Goal: Register for event/course

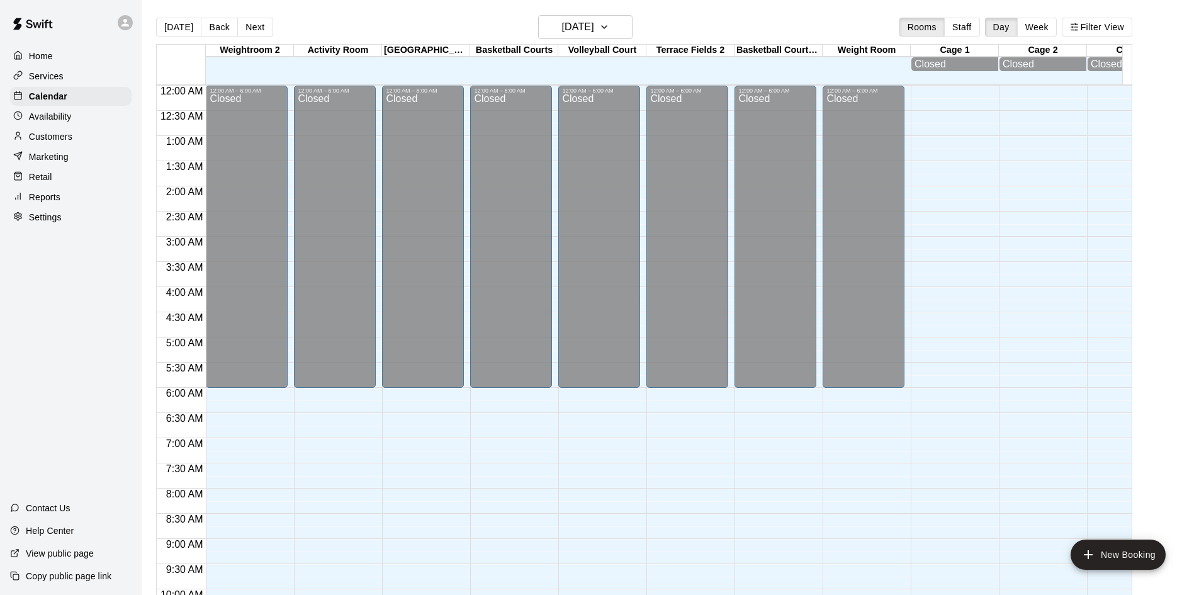
scroll to position [645, 0]
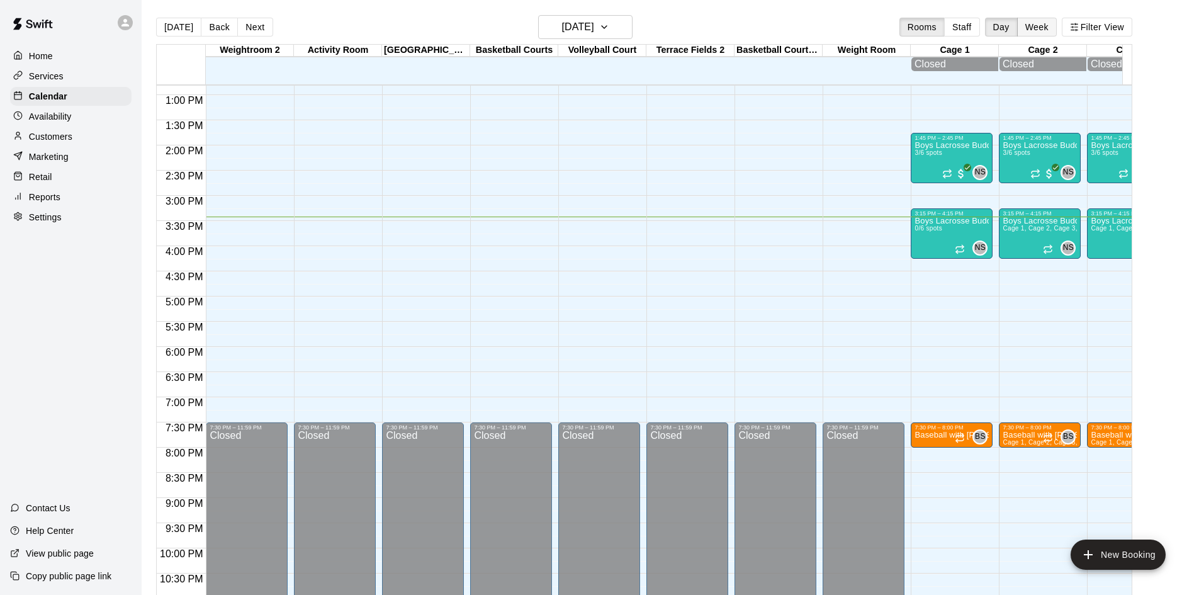
click at [1043, 23] on button "Week" at bounding box center [1037, 27] width 40 height 19
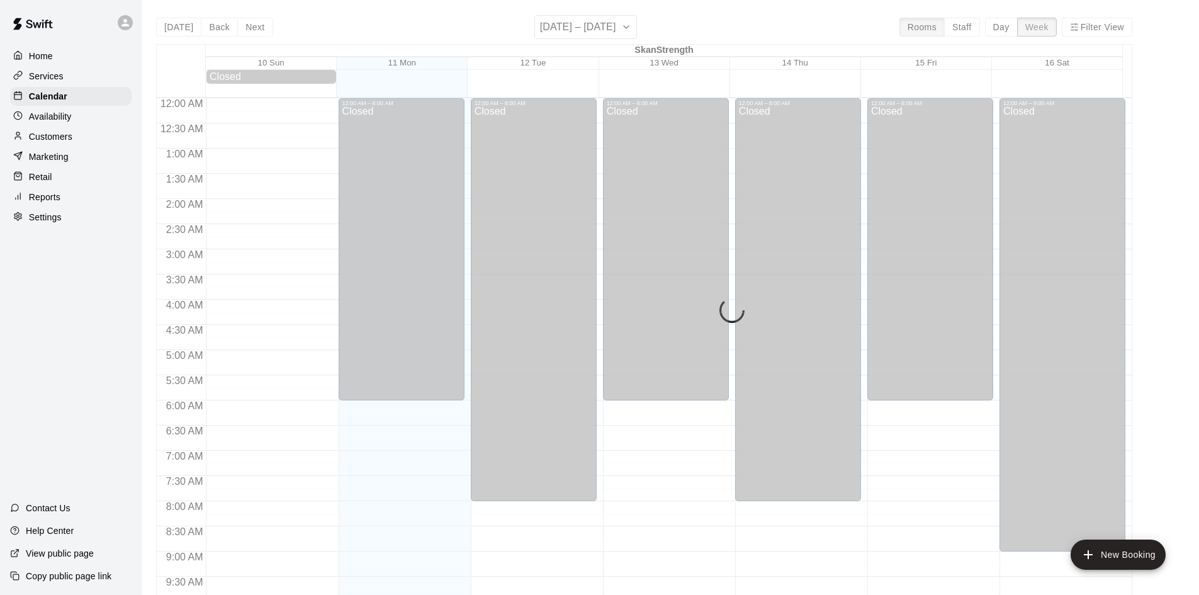
scroll to position [697, 0]
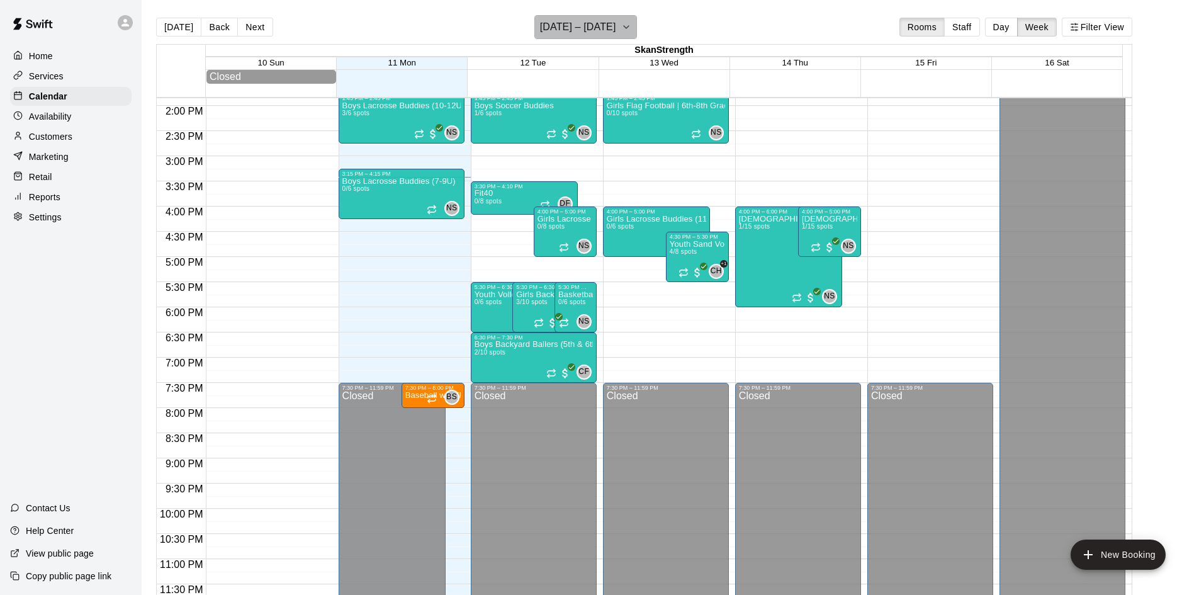
click at [609, 32] on h6 "[DATE] – [DATE]" at bounding box center [578, 27] width 76 height 18
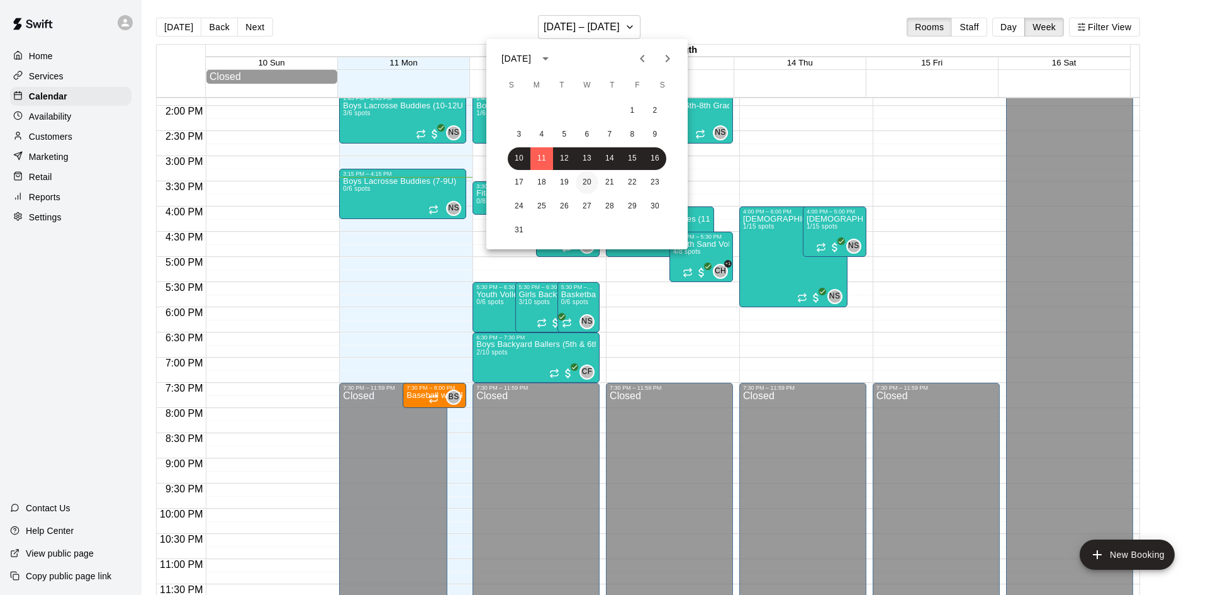
click at [581, 179] on button "20" at bounding box center [587, 182] width 23 height 23
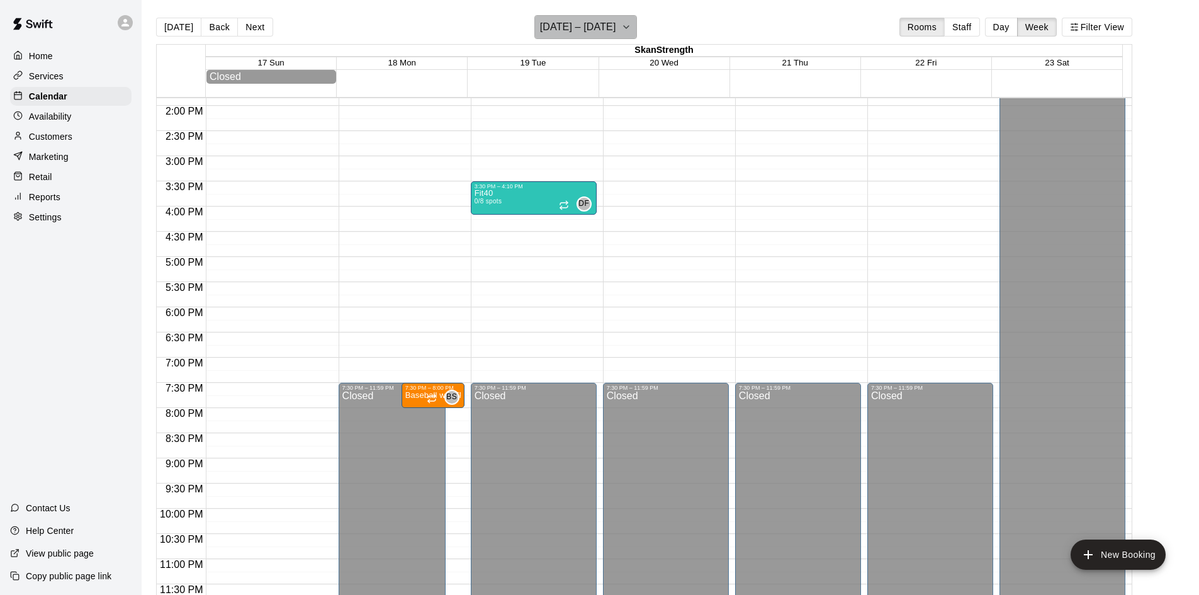
click at [608, 21] on h6 "[DATE] – [DATE]" at bounding box center [578, 27] width 76 height 18
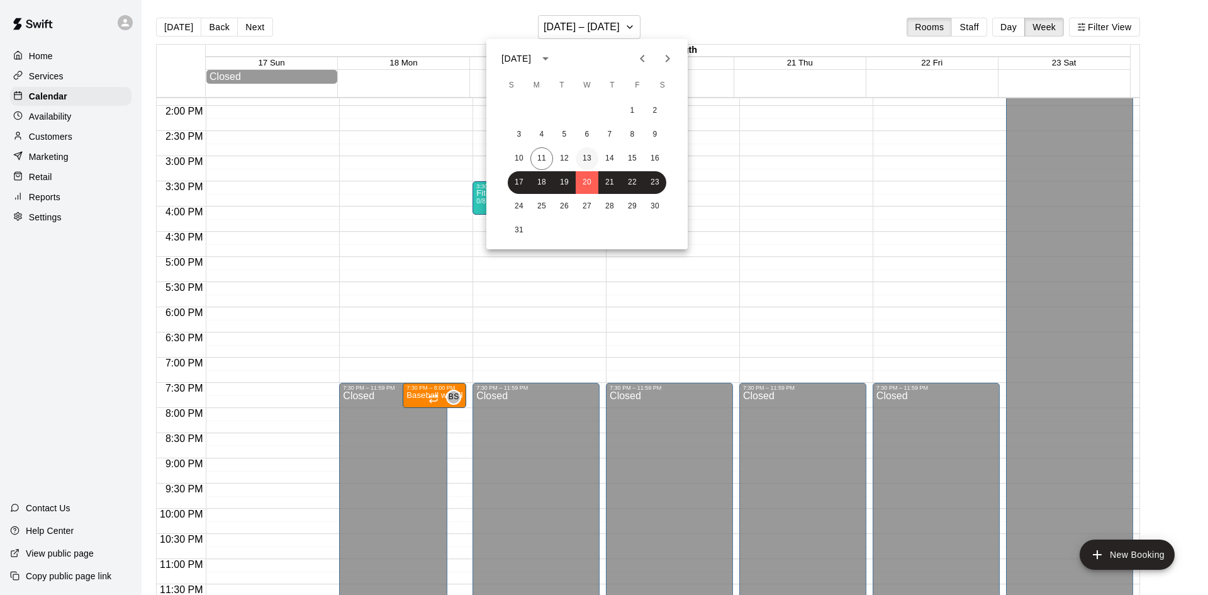
click at [590, 153] on button "13" at bounding box center [587, 158] width 23 height 23
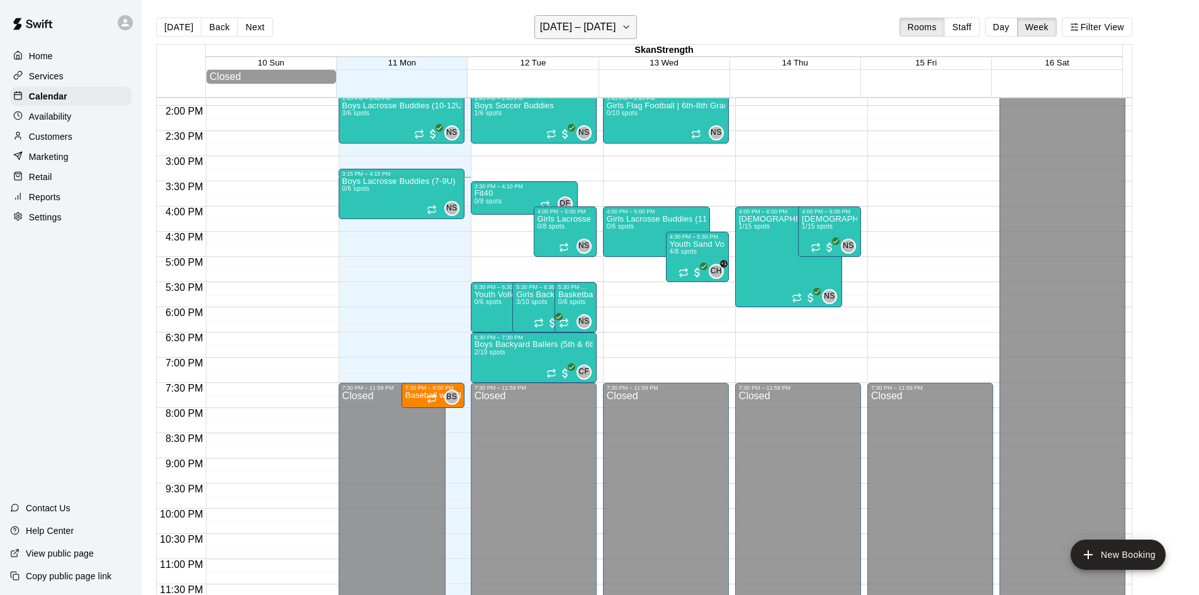
click at [615, 29] on button "[DATE] – [DATE]" at bounding box center [585, 27] width 103 height 24
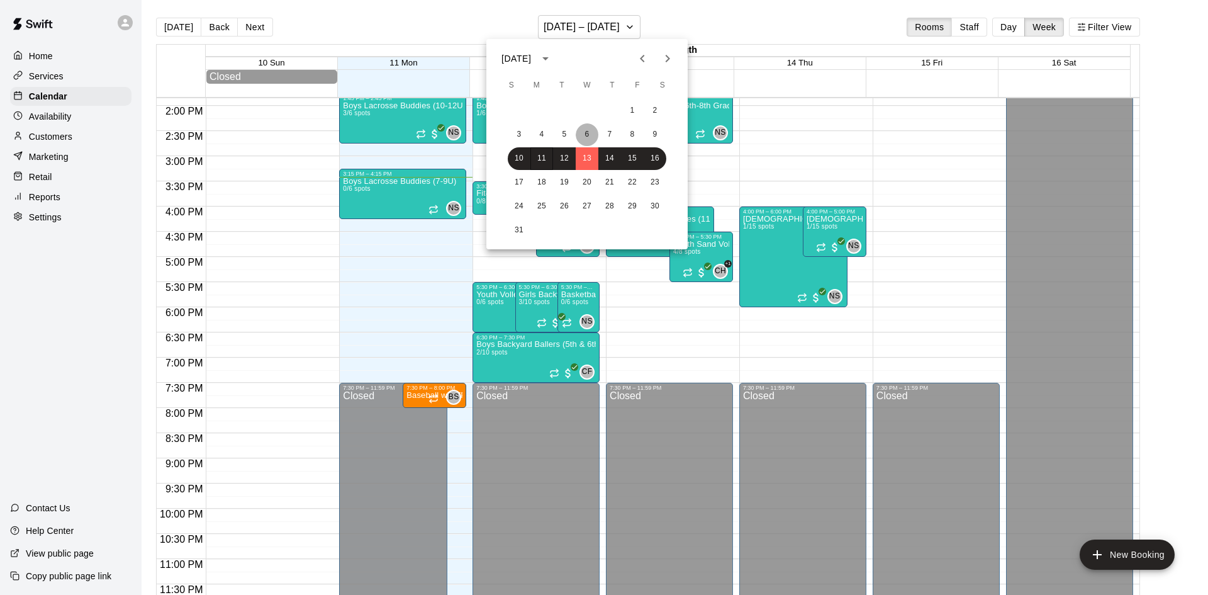
click at [589, 137] on button "6" at bounding box center [587, 134] width 23 height 23
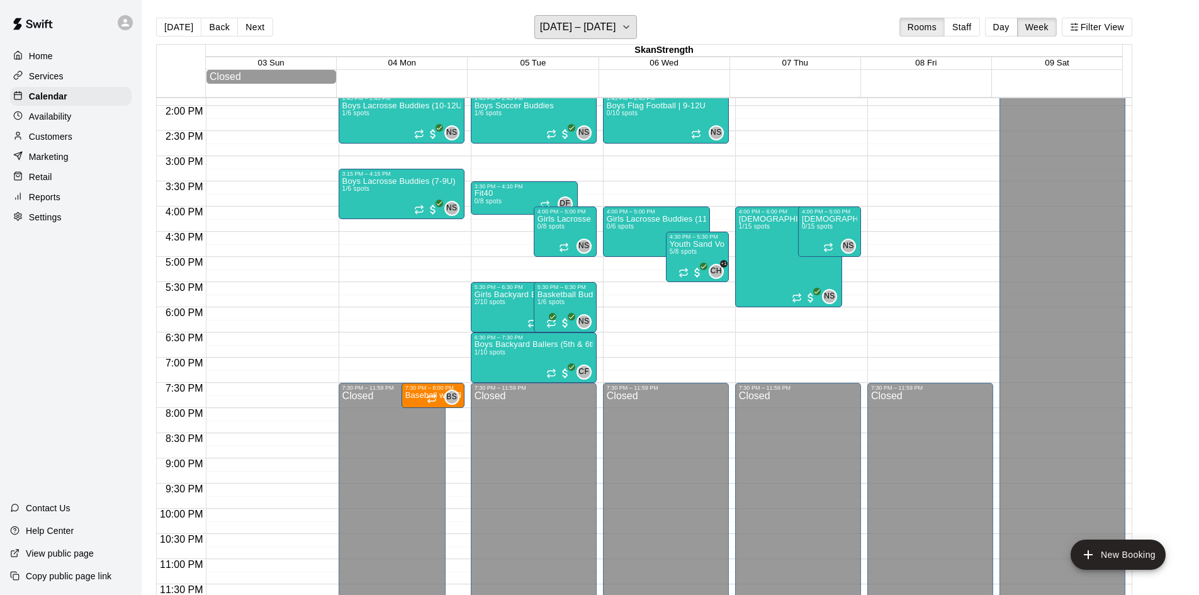
scroll to position [701, 0]
click at [618, 29] on button "[DATE] – [DATE]" at bounding box center [585, 27] width 103 height 24
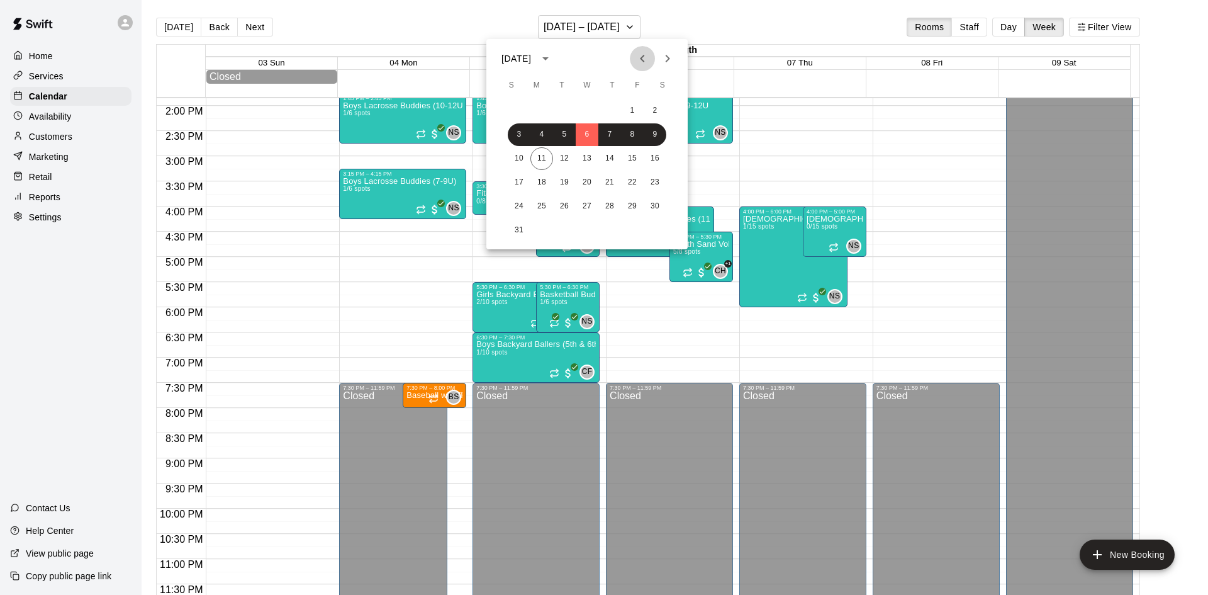
click at [638, 52] on icon "Previous month" at bounding box center [642, 58] width 15 height 15
click at [588, 205] on button "30" at bounding box center [587, 206] width 23 height 23
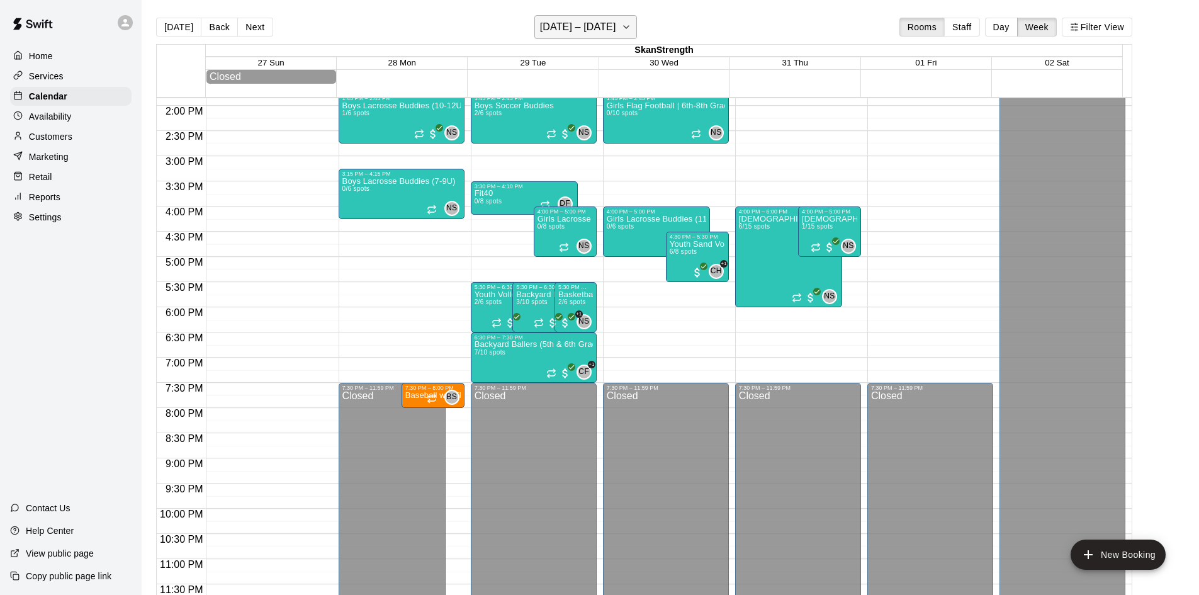
click at [616, 22] on h6 "[DATE] – [DATE]" at bounding box center [578, 27] width 76 height 18
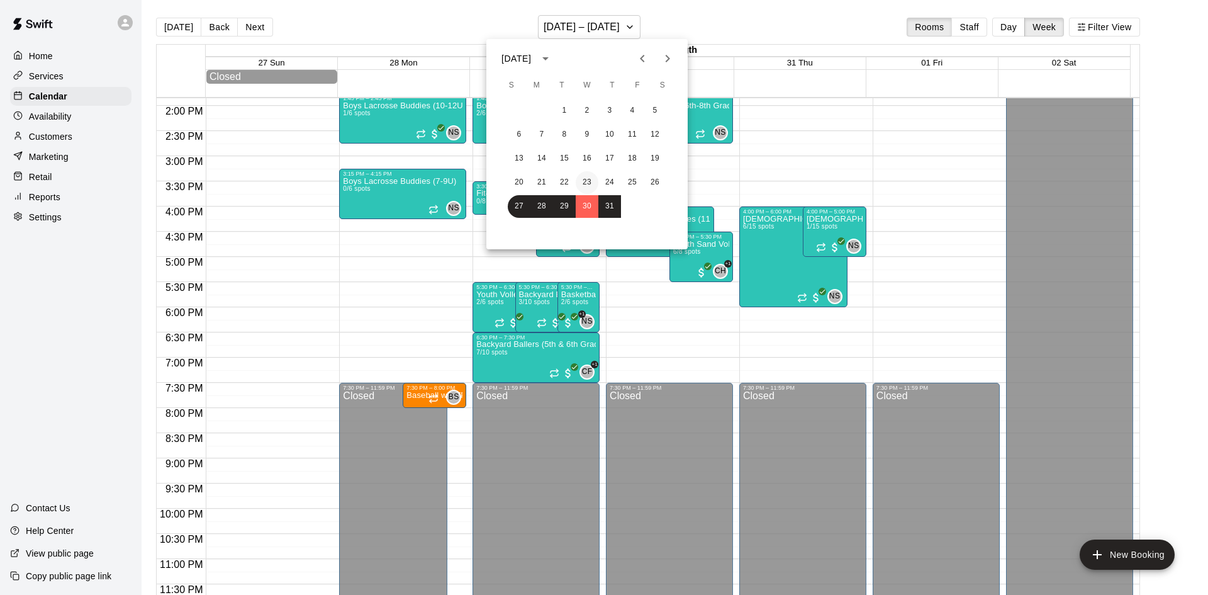
click at [588, 179] on button "23" at bounding box center [587, 182] width 23 height 23
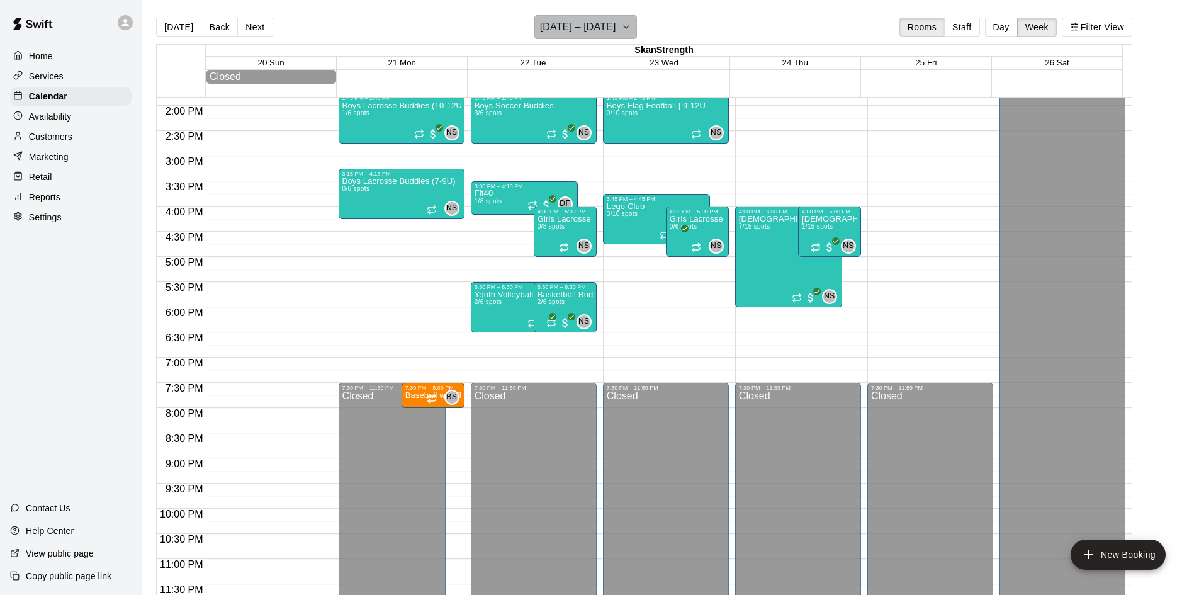
click at [624, 27] on icon "button" at bounding box center [626, 27] width 5 height 3
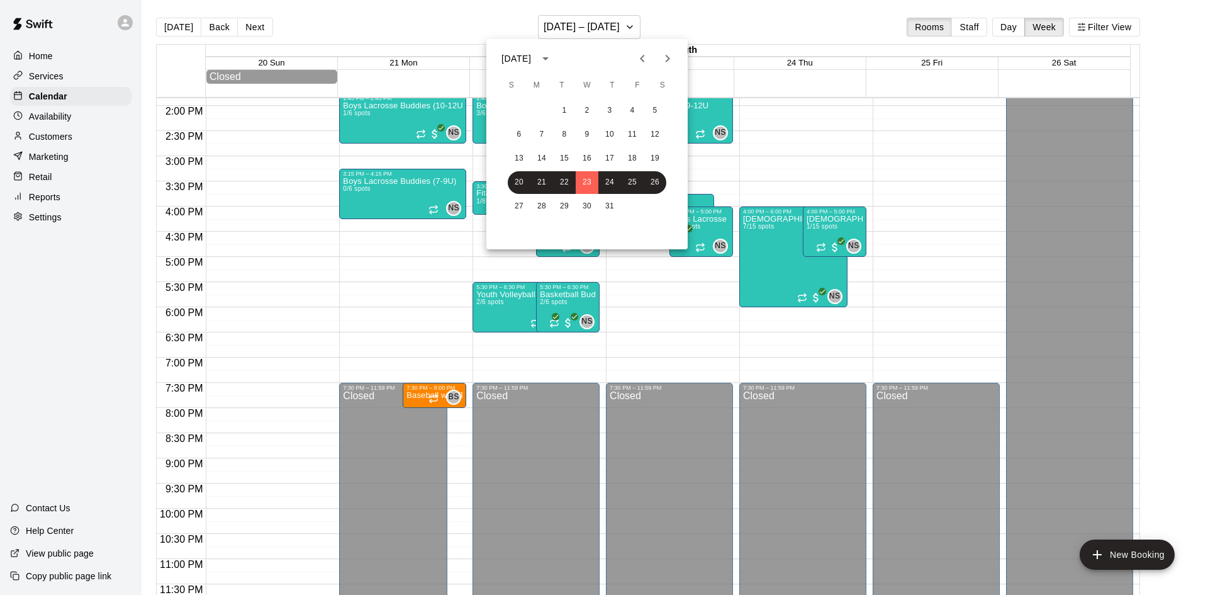
click at [730, 3] on div at bounding box center [604, 297] width 1208 height 595
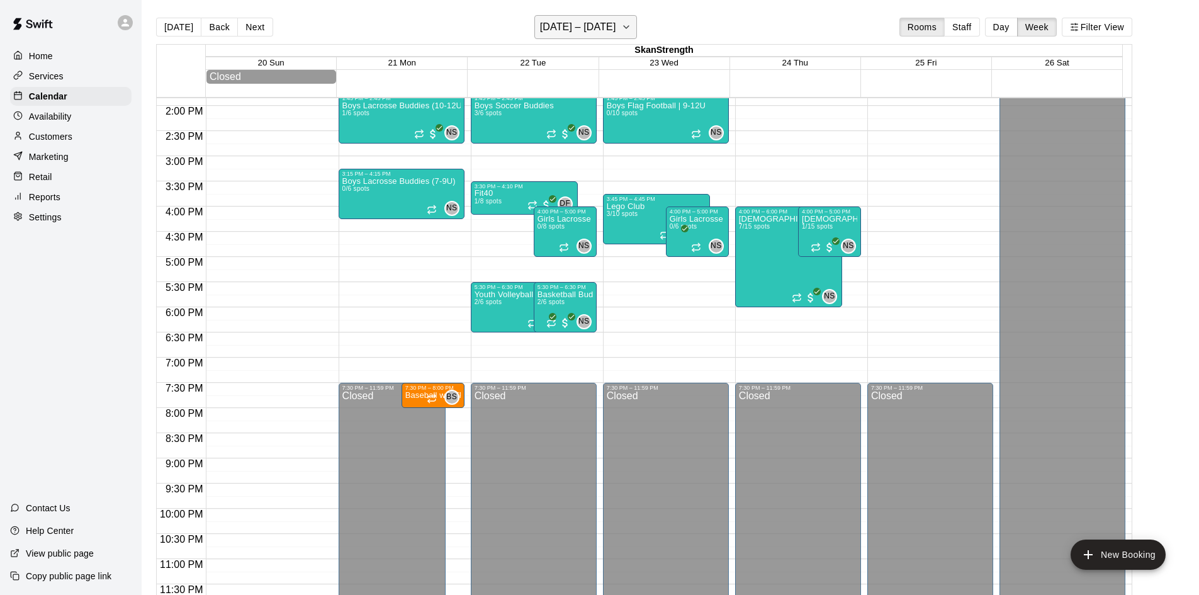
click at [621, 25] on icon "button" at bounding box center [626, 27] width 10 height 15
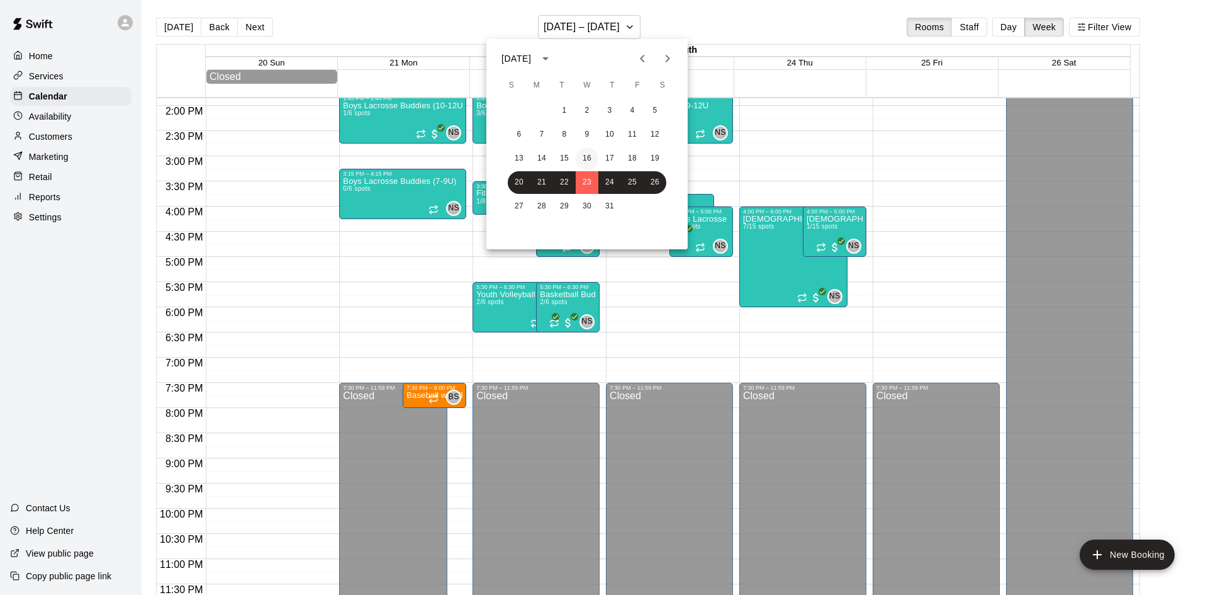
click at [590, 160] on button "16" at bounding box center [587, 158] width 23 height 23
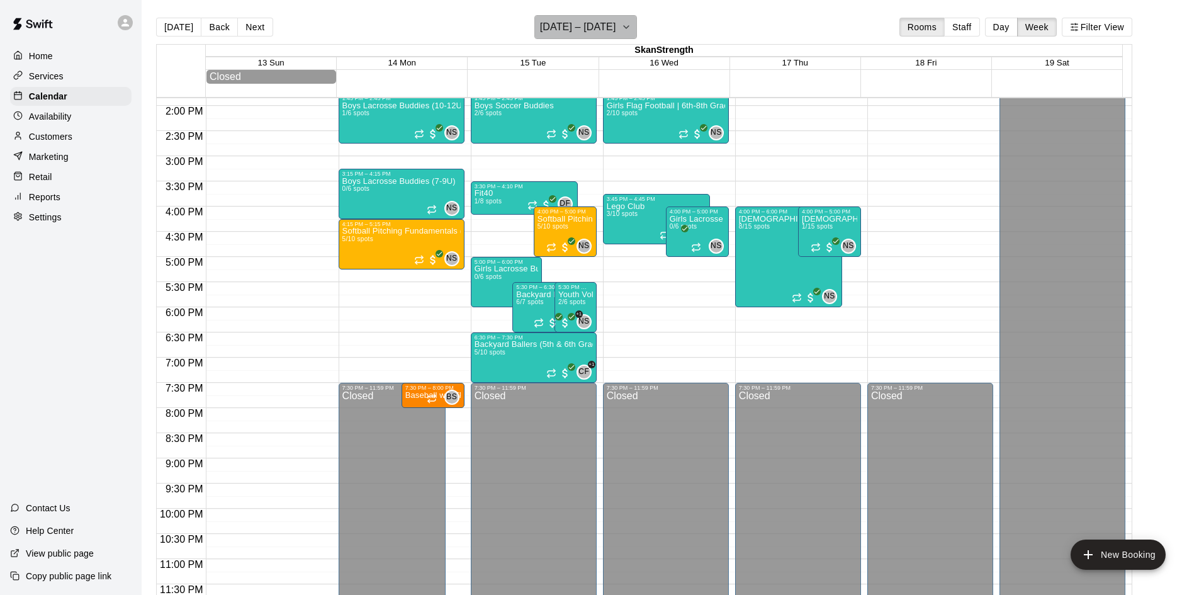
click at [629, 31] on button "[DATE] – [DATE]" at bounding box center [585, 27] width 103 height 24
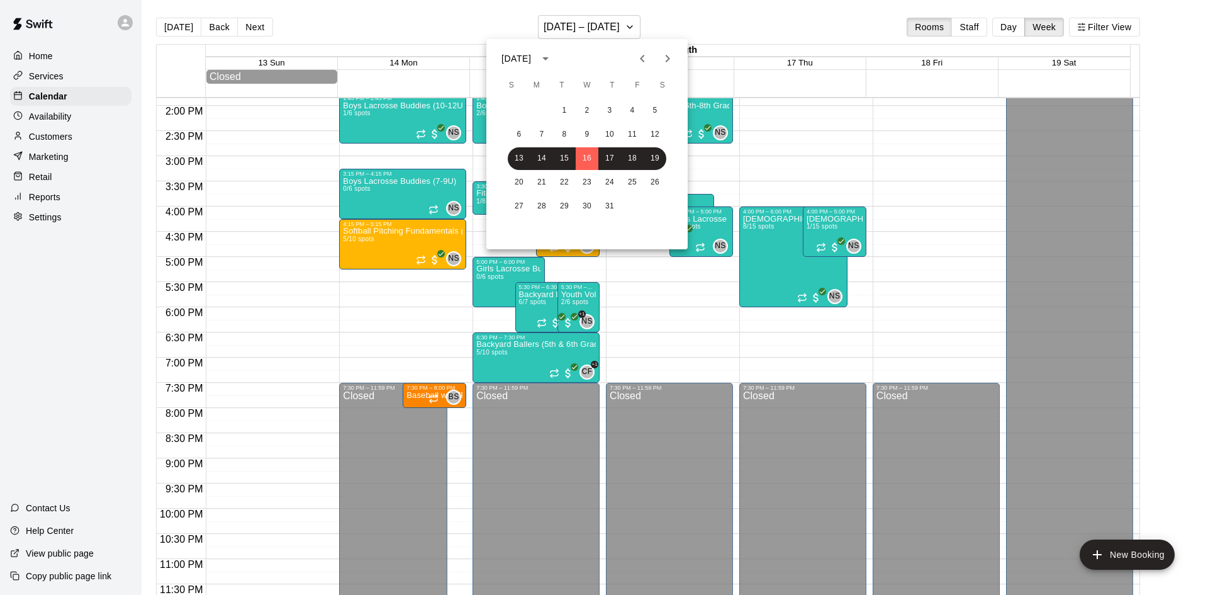
click at [1007, 35] on div at bounding box center [604, 297] width 1208 height 595
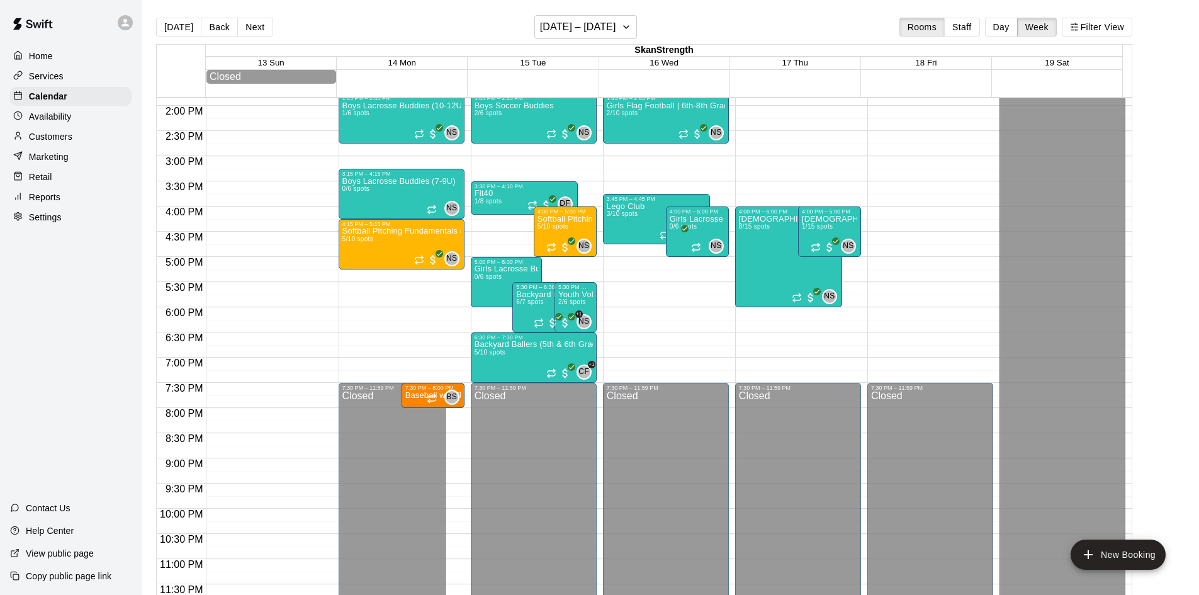
click at [1005, 23] on button "Day" at bounding box center [1001, 27] width 33 height 19
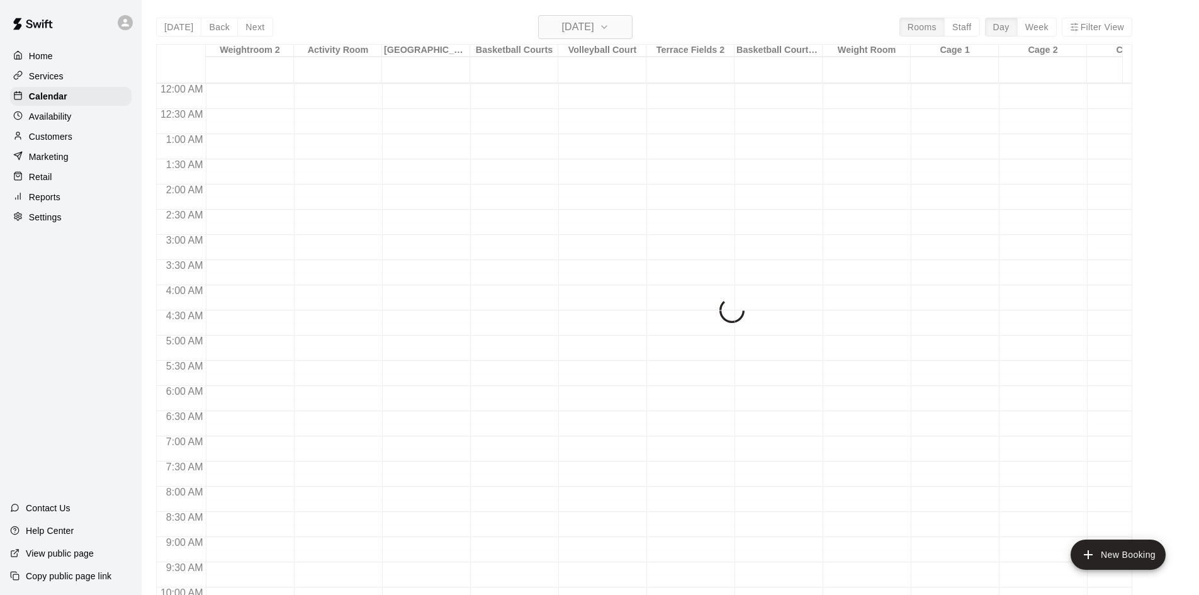
click at [593, 15] on button "[DATE]" at bounding box center [585, 27] width 94 height 24
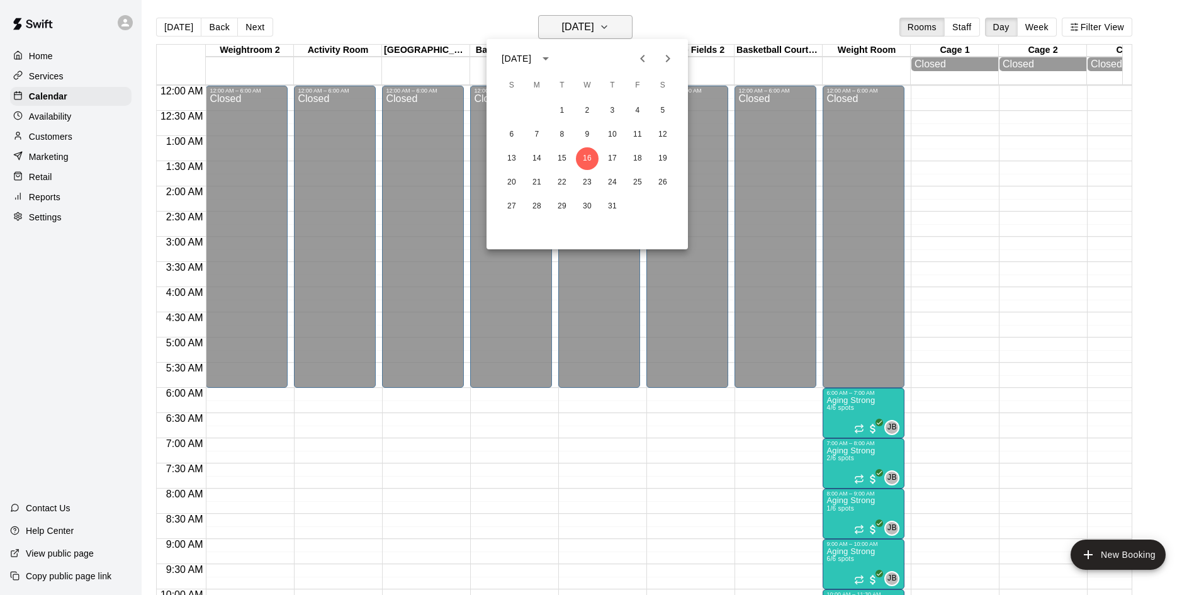
scroll to position [693, 0]
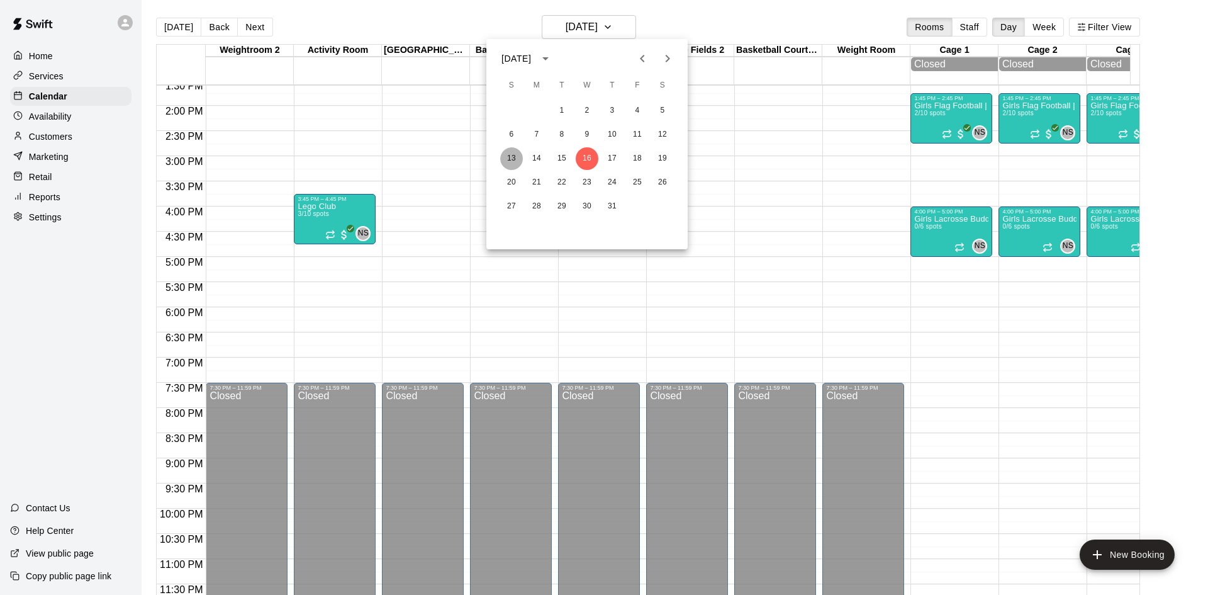
click at [511, 155] on button "13" at bounding box center [511, 158] width 23 height 23
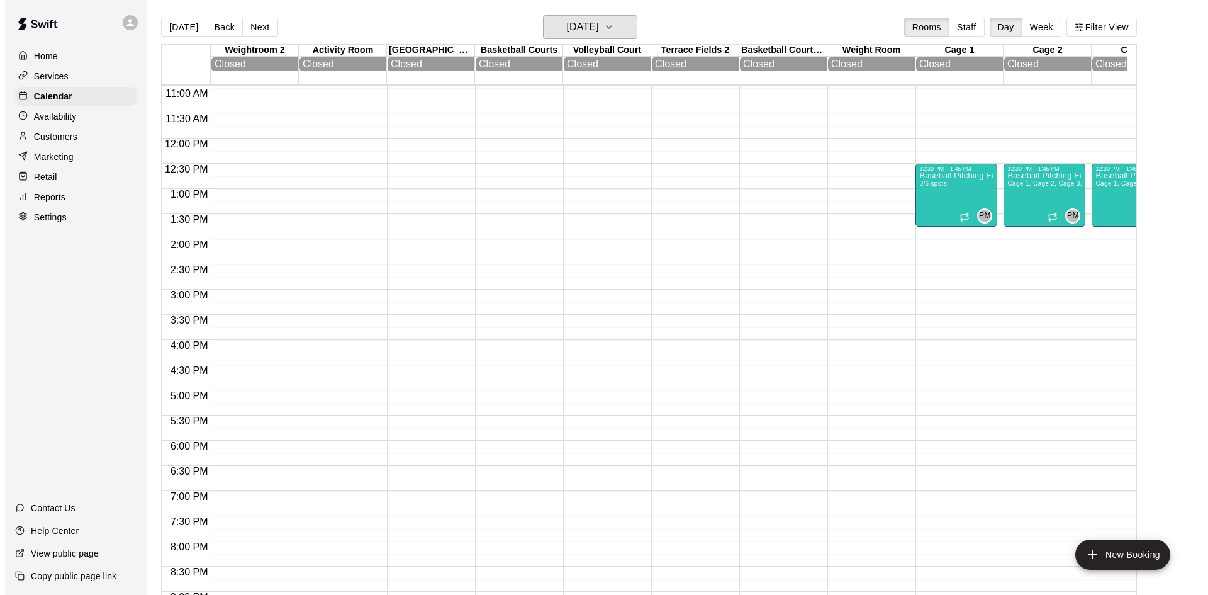
scroll to position [445, 0]
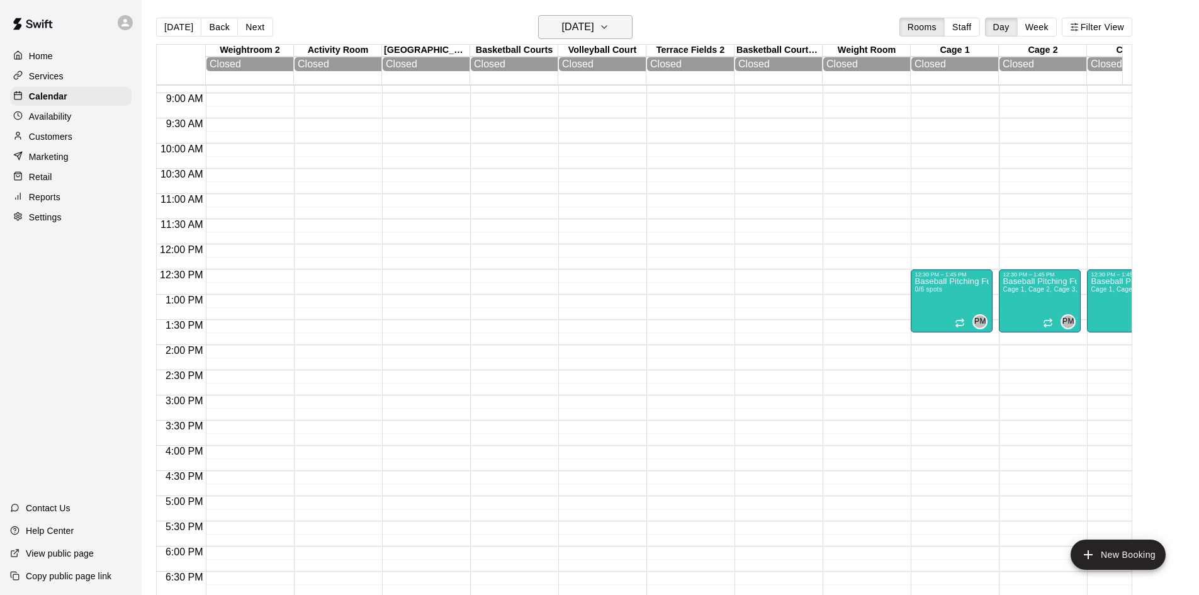
click at [627, 18] on button "[DATE]" at bounding box center [585, 27] width 94 height 24
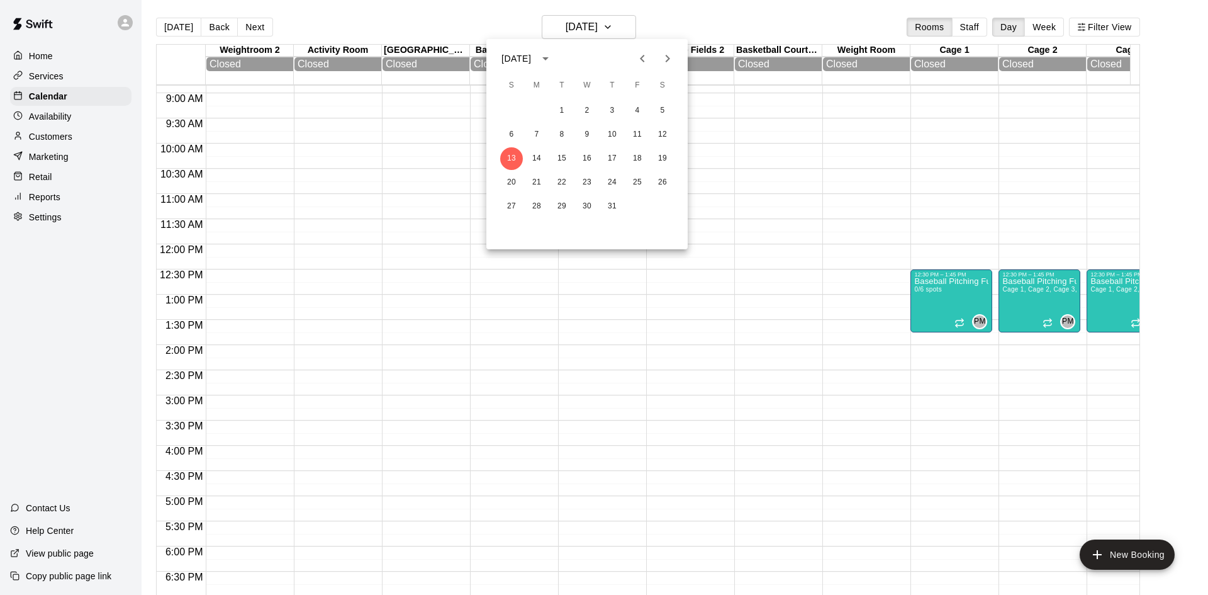
click at [669, 60] on icon "Next month" at bounding box center [667, 58] width 15 height 15
click at [646, 49] on button "Previous month" at bounding box center [642, 58] width 25 height 25
click at [513, 182] on button "20" at bounding box center [511, 182] width 23 height 23
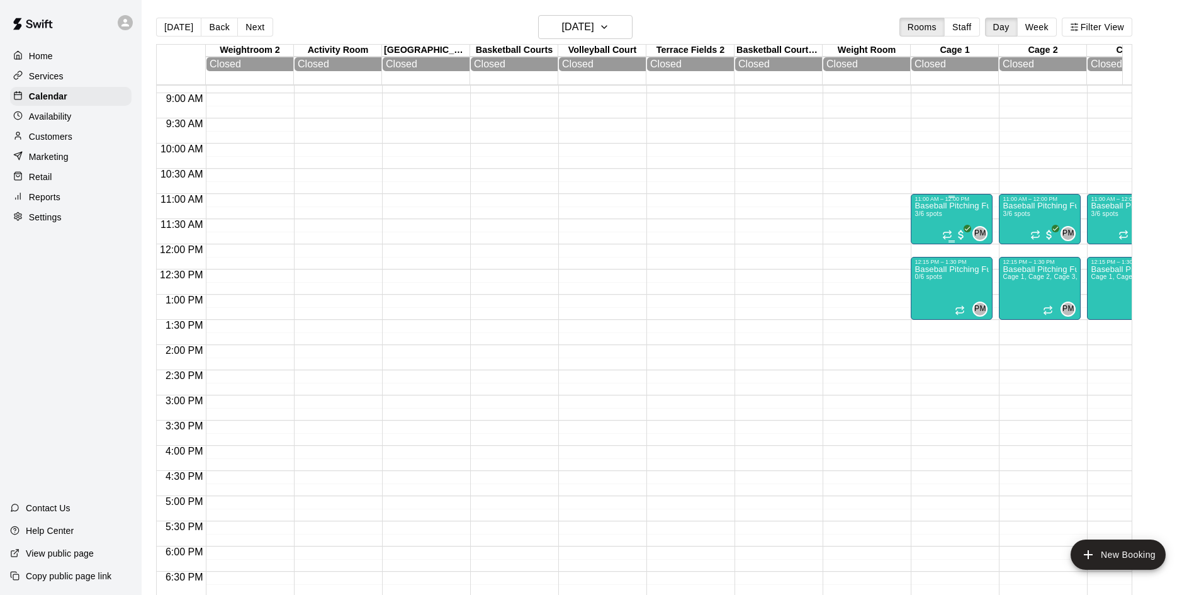
click at [939, 206] on p "Baseball Pitching Fundamentals (10-12U)" at bounding box center [951, 206] width 74 height 0
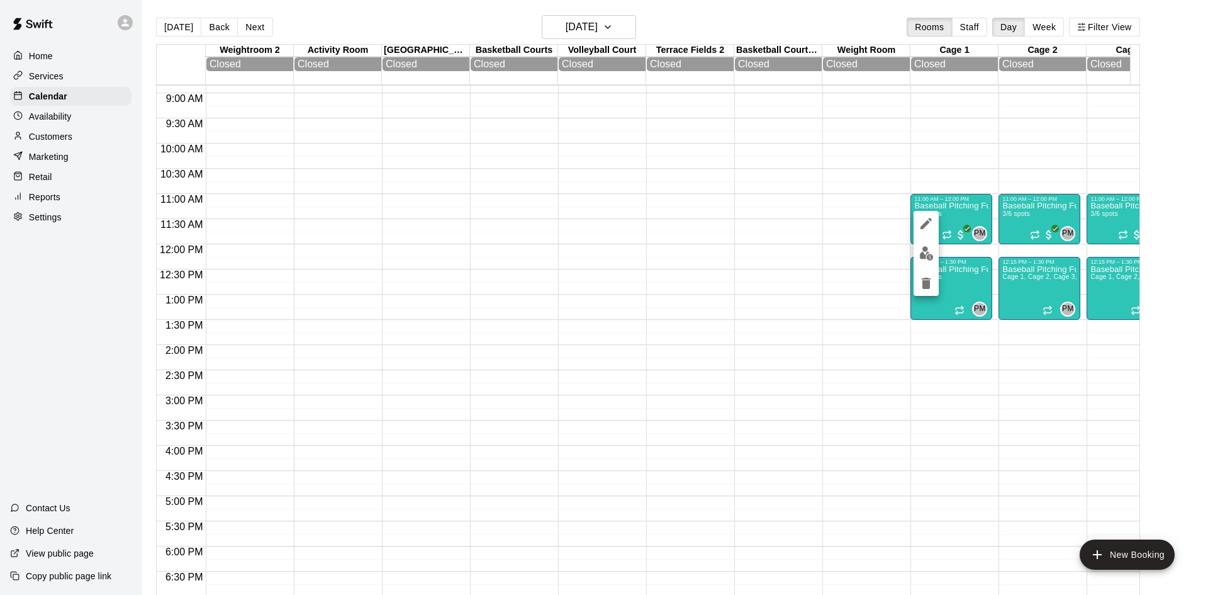
click at [924, 257] on img "edit" at bounding box center [926, 253] width 14 height 14
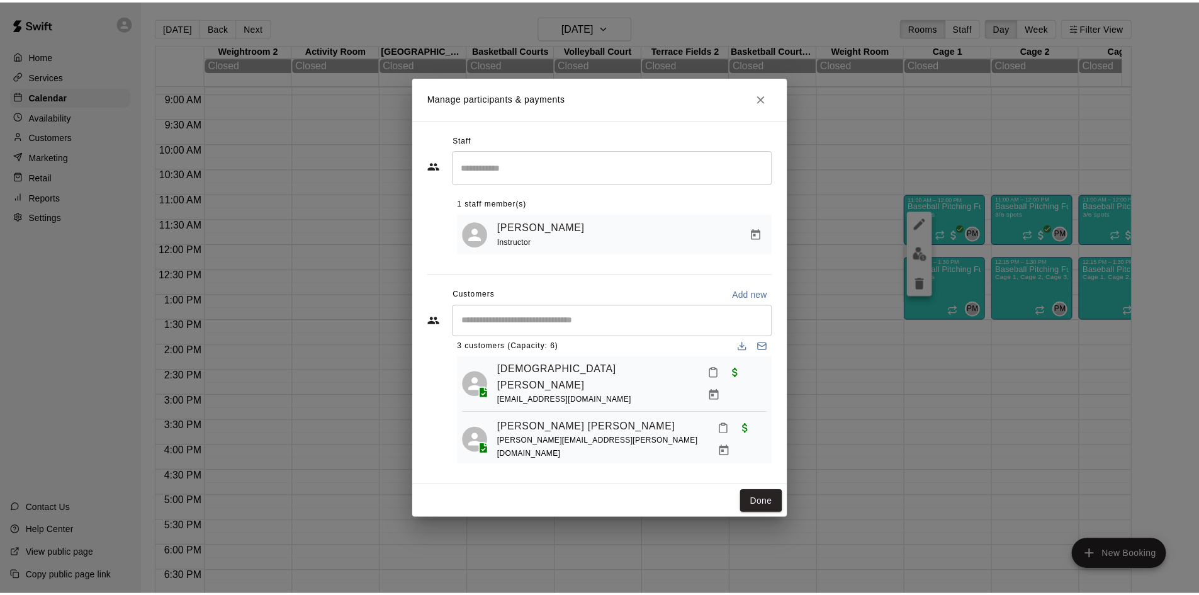
scroll to position [0, 0]
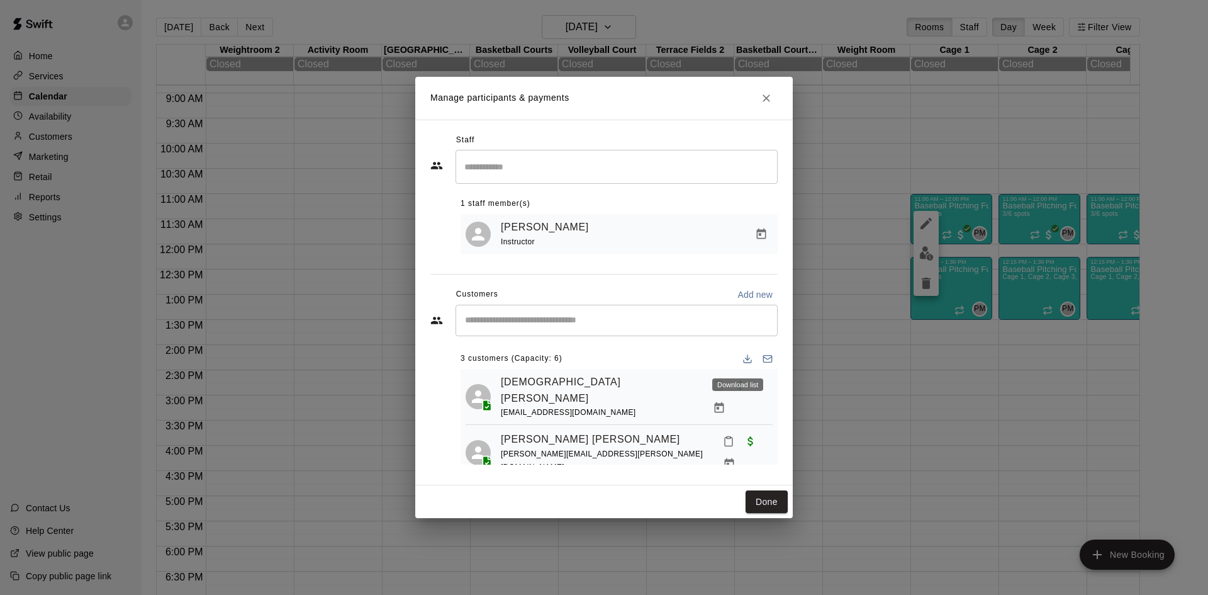
click at [742, 356] on icon "Download list" at bounding box center [747, 359] width 10 height 10
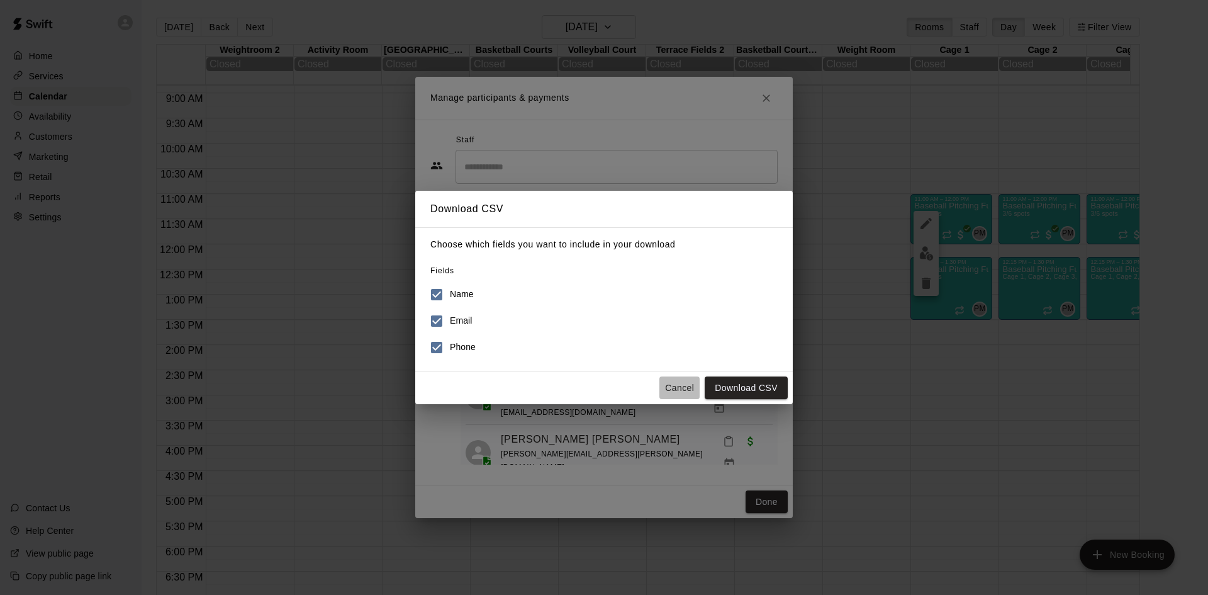
click at [669, 393] on button "Cancel" at bounding box center [679, 387] width 40 height 23
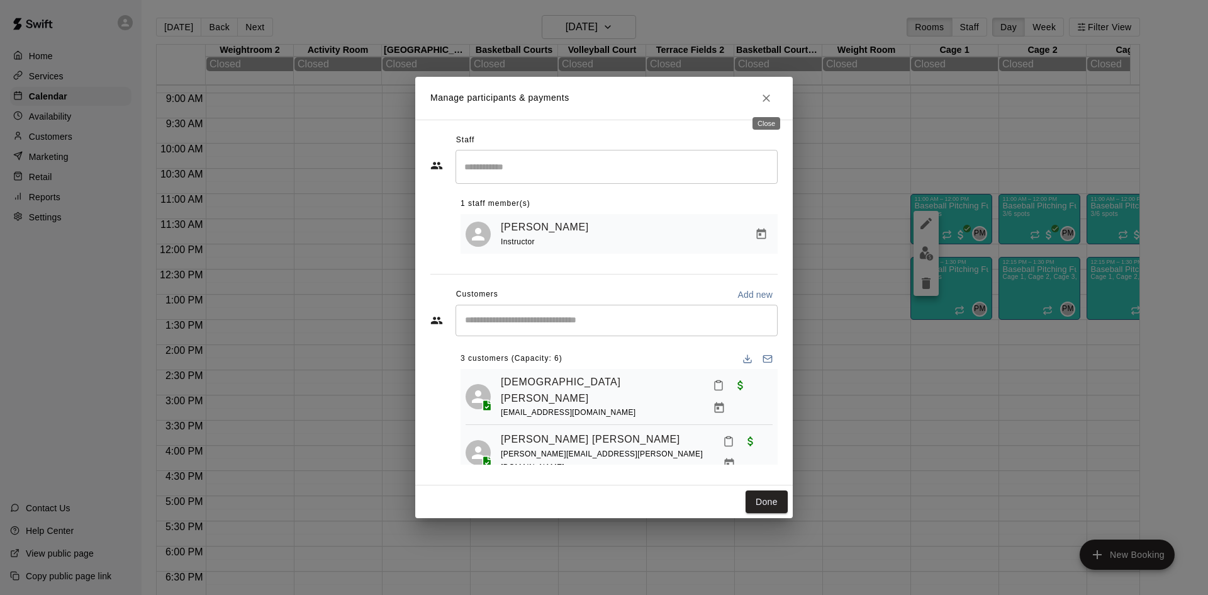
click at [766, 96] on icon "Close" at bounding box center [767, 98] width 8 height 8
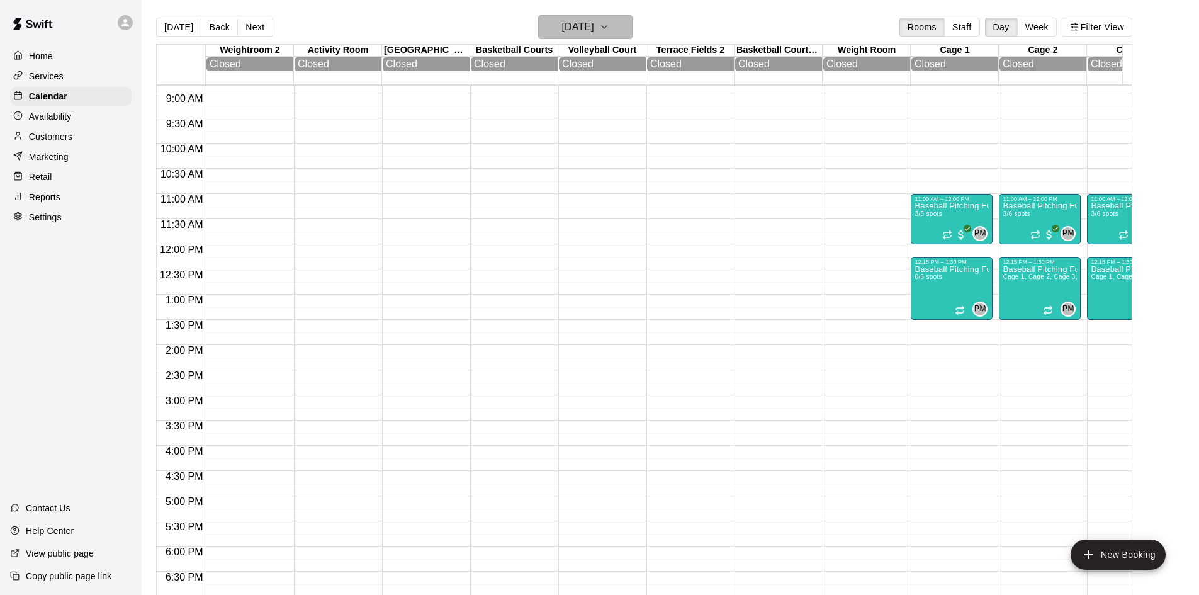
click at [594, 25] on h6 "[DATE]" at bounding box center [578, 27] width 32 height 18
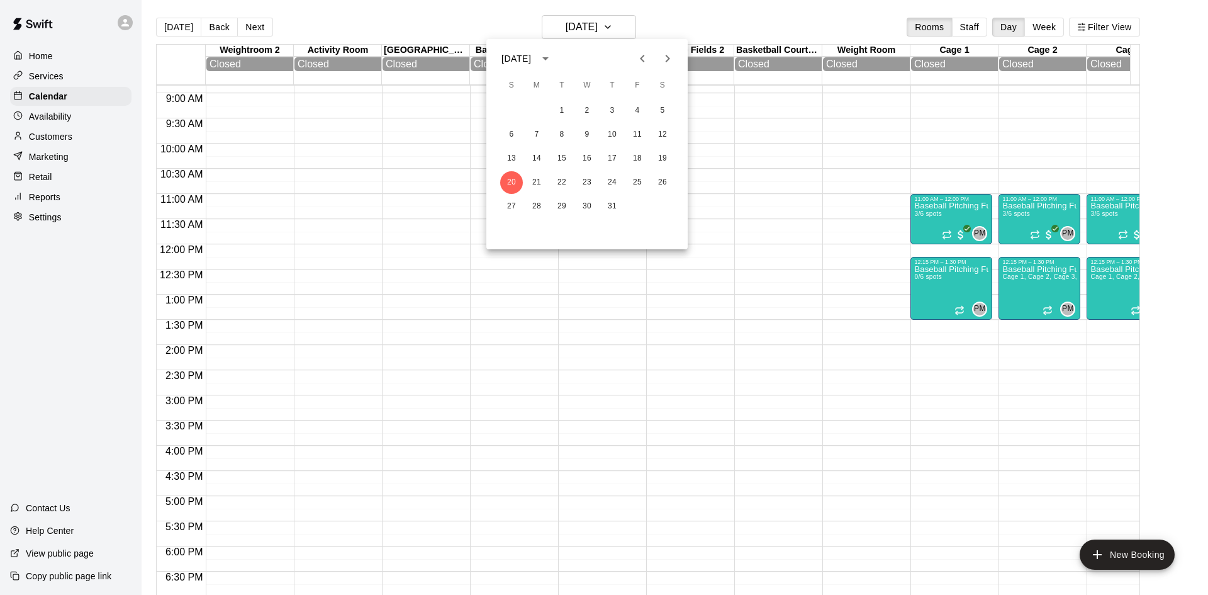
click at [591, 23] on div at bounding box center [604, 297] width 1208 height 595
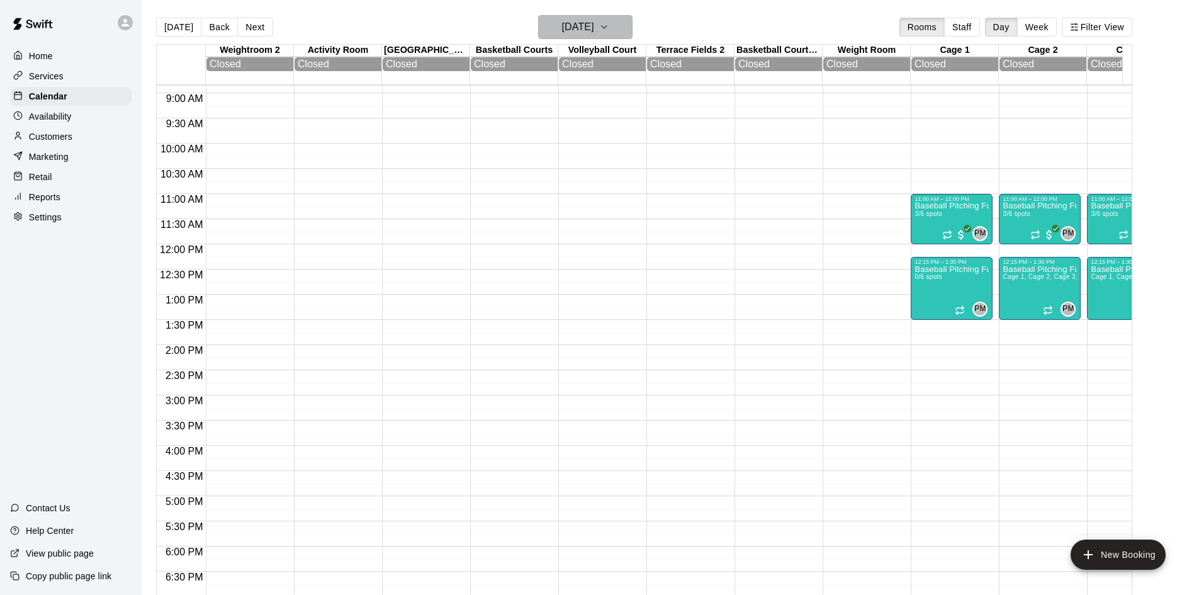
click at [610, 18] on button "[DATE]" at bounding box center [585, 27] width 94 height 24
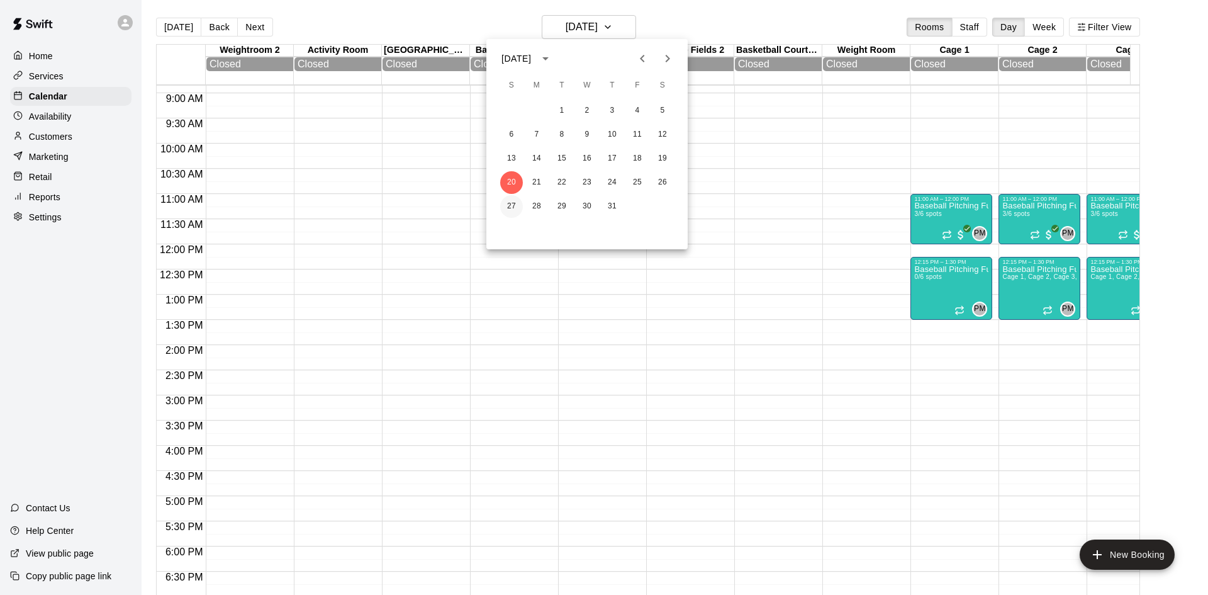
click at [514, 204] on button "27" at bounding box center [511, 206] width 23 height 23
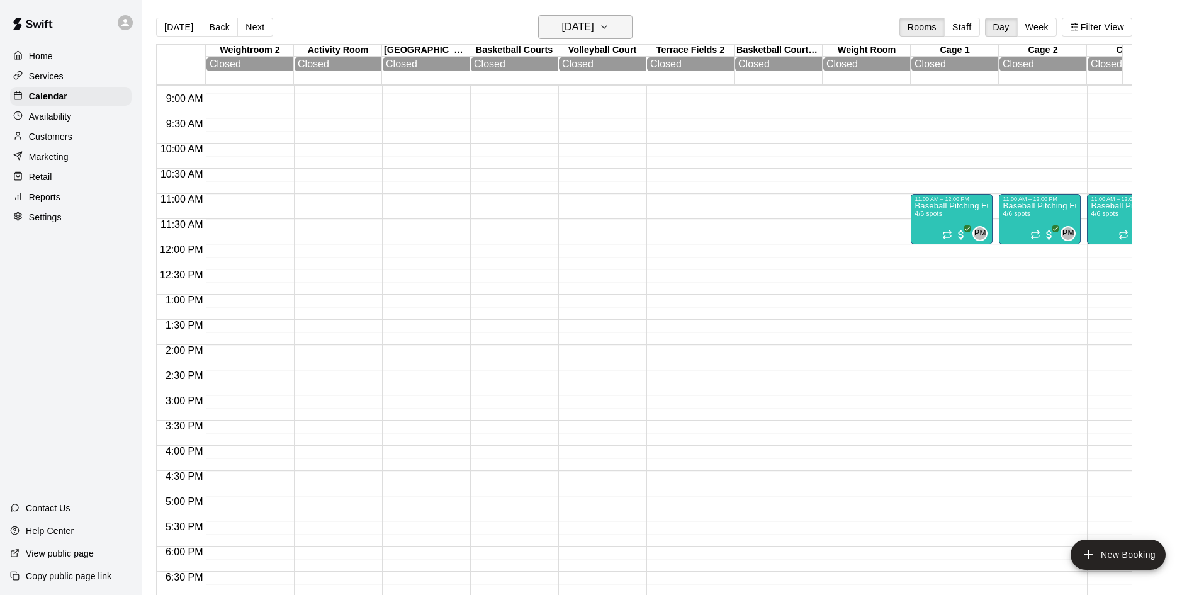
click at [616, 29] on button "[DATE]" at bounding box center [585, 27] width 94 height 24
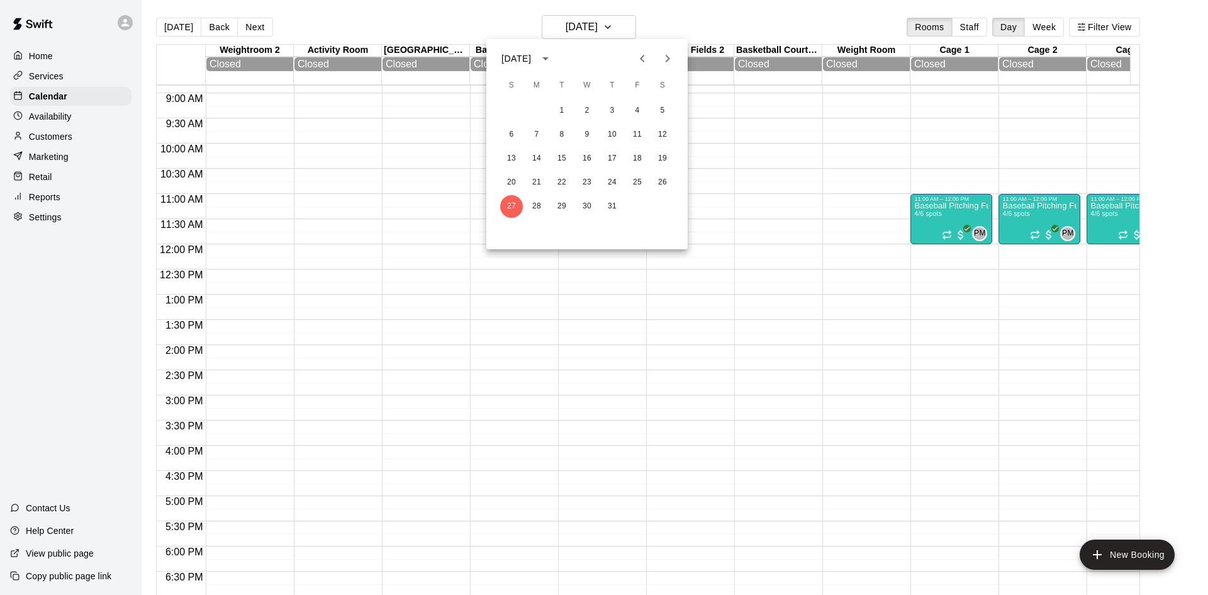
click at [661, 61] on icon "Next month" at bounding box center [667, 58] width 15 height 15
click at [511, 131] on button "3" at bounding box center [511, 134] width 23 height 23
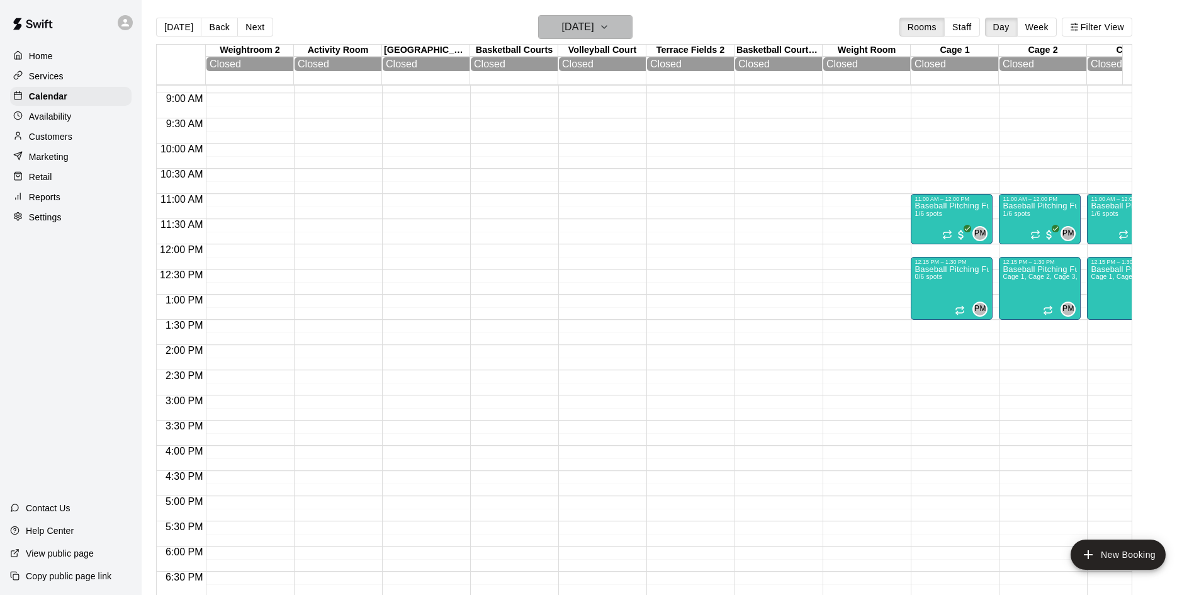
click at [591, 23] on h6 "[DATE]" at bounding box center [578, 27] width 32 height 18
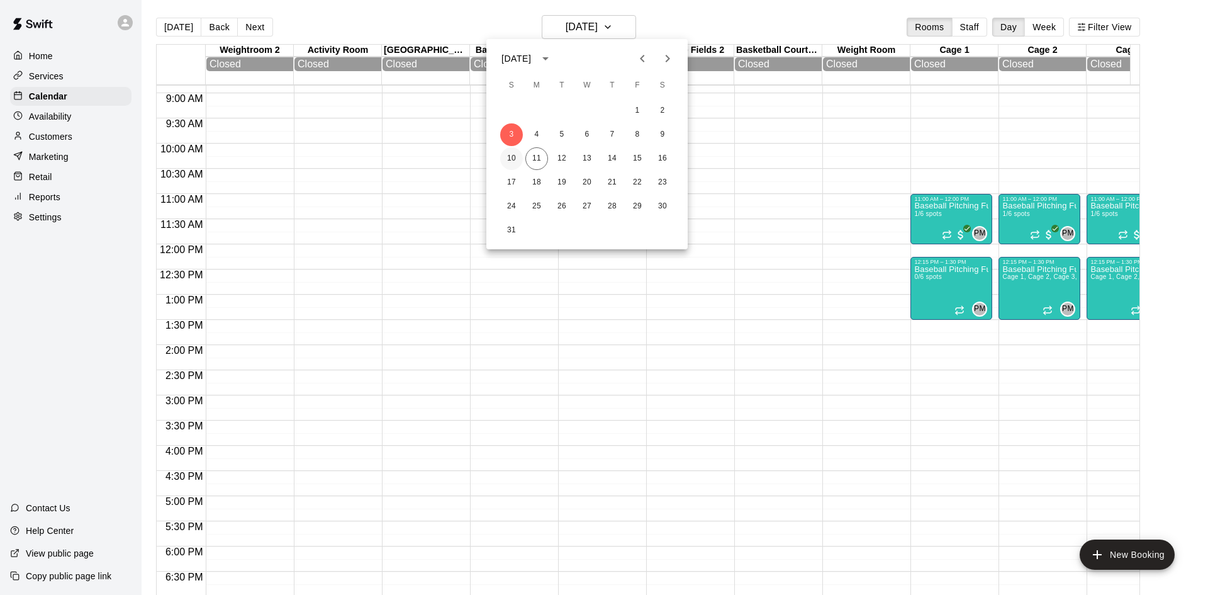
click at [510, 158] on button "10" at bounding box center [511, 158] width 23 height 23
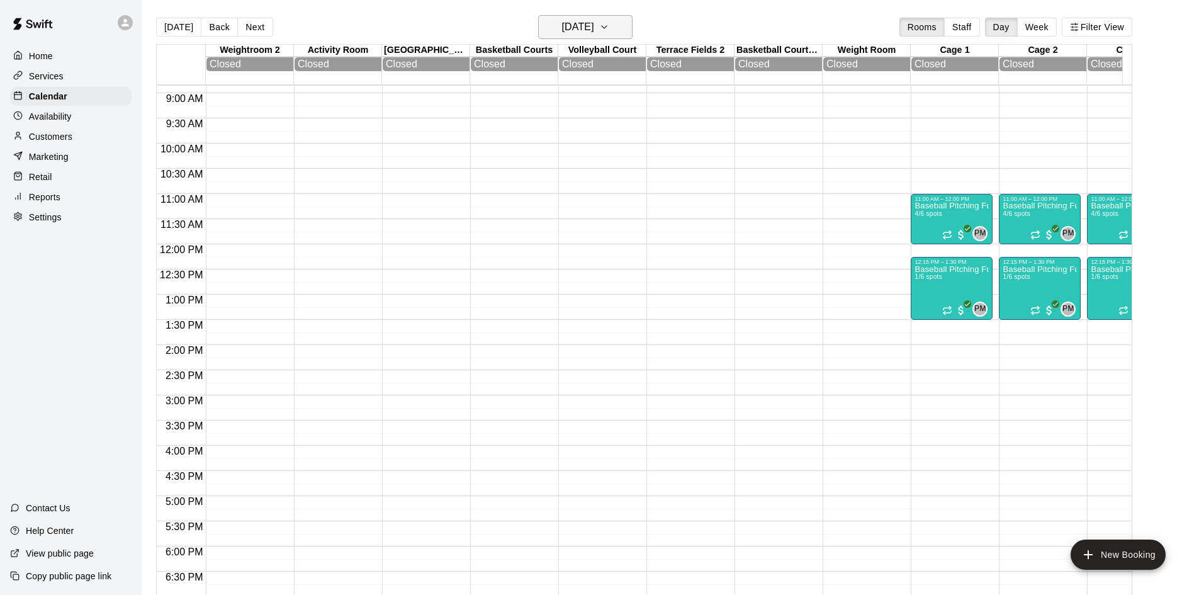
click at [590, 23] on h6 "[DATE]" at bounding box center [578, 27] width 32 height 18
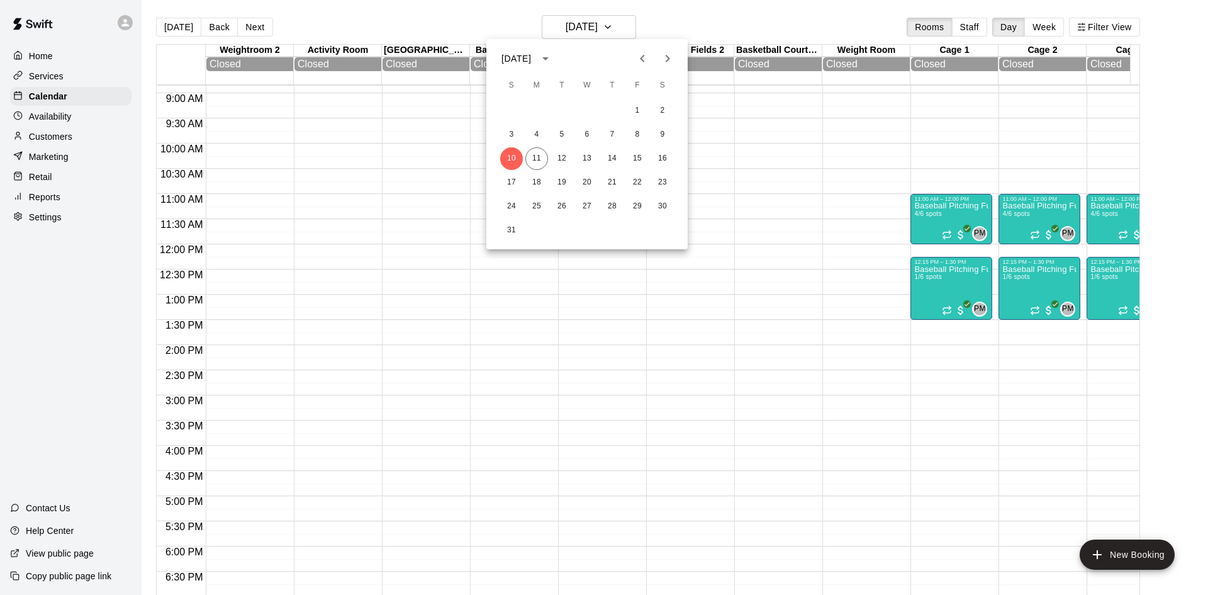
click at [595, 4] on div at bounding box center [604, 297] width 1208 height 595
